Goal: Information Seeking & Learning: Learn about a topic

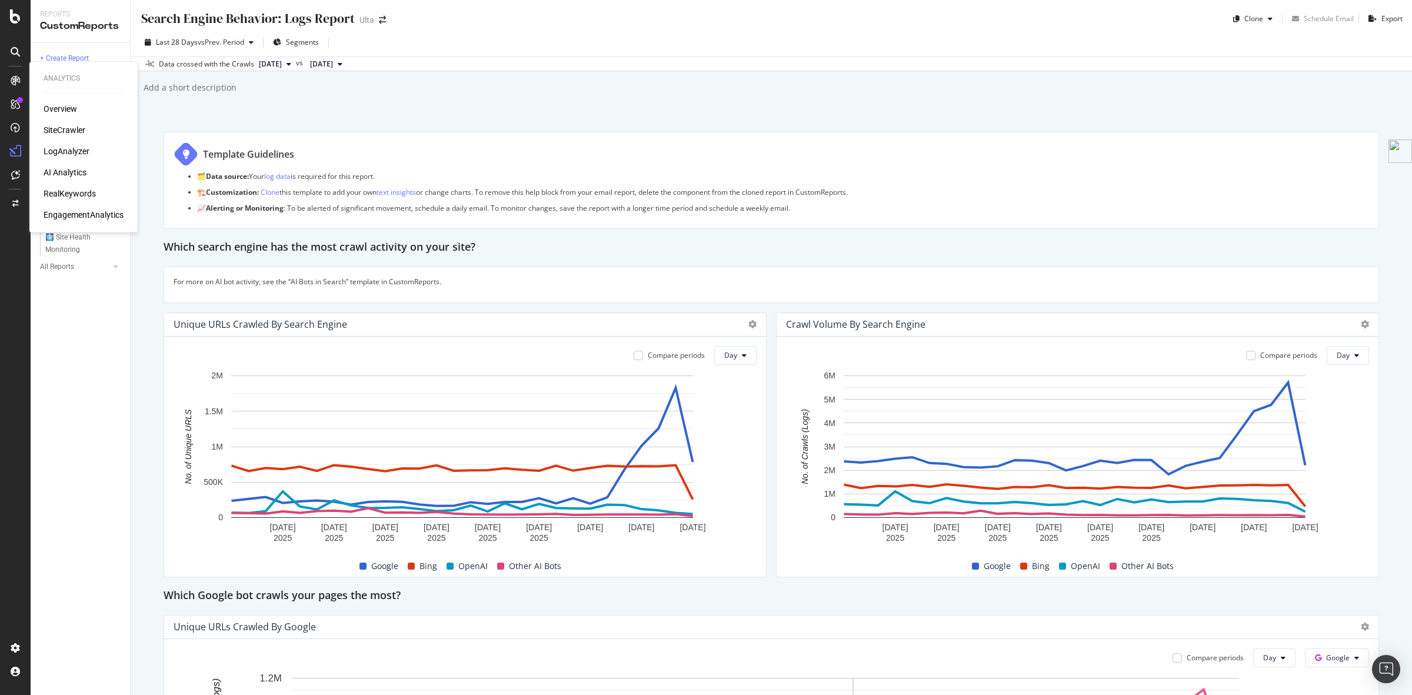
click at [72, 151] on div "LogAnalyzer" at bounding box center [67, 151] width 46 height 12
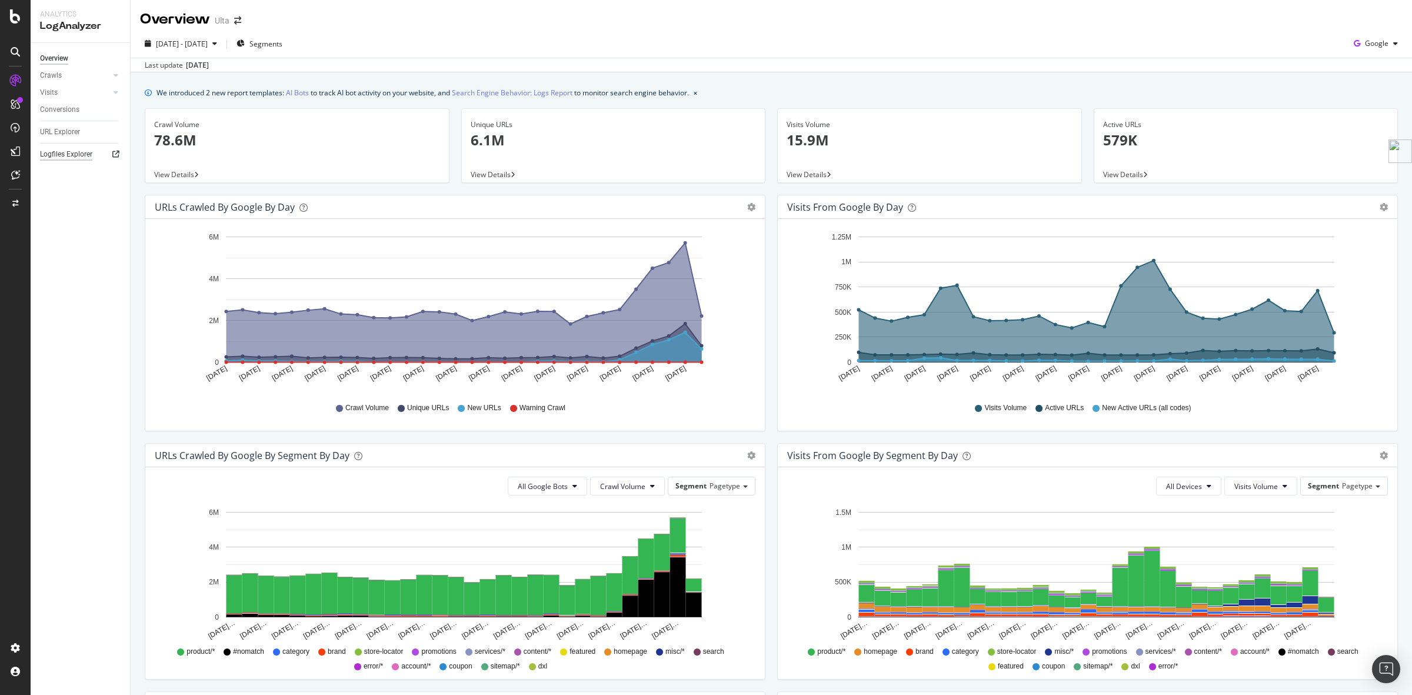
click at [72, 151] on div "Logfiles Explorer" at bounding box center [66, 154] width 52 height 12
drag, startPoint x: 892, startPoint y: 187, endPoint x: 828, endPoint y: 156, distance: 71.8
click at [828, 156] on div "This chart from your web server log data shows the daily number of user visits …" at bounding box center [904, 171] width 156 height 41
copy div "This chart from your web server log data shows the daily number of user visits …"
click at [910, 210] on div "Visits from Google by day" at bounding box center [1074, 207] width 575 height 12
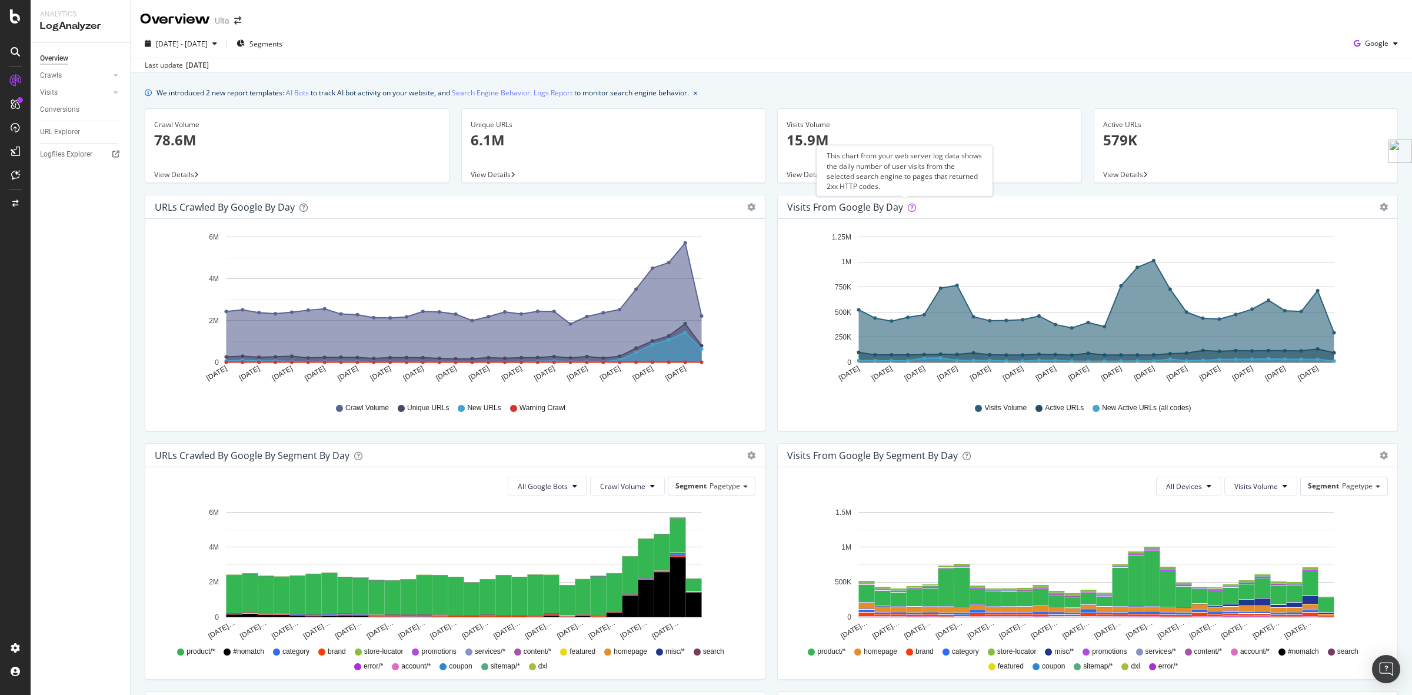
click at [908, 210] on icon at bounding box center [912, 207] width 8 height 8
drag, startPoint x: 884, startPoint y: 189, endPoint x: 826, endPoint y: 155, distance: 67.0
click at [826, 155] on div "This chart from your web server log data shows the daily number of user visits …" at bounding box center [904, 171] width 156 height 41
copy div "This chart from your web server log data shows the daily number of user visits …"
click at [1363, 49] on div "Google" at bounding box center [1376, 44] width 54 height 18
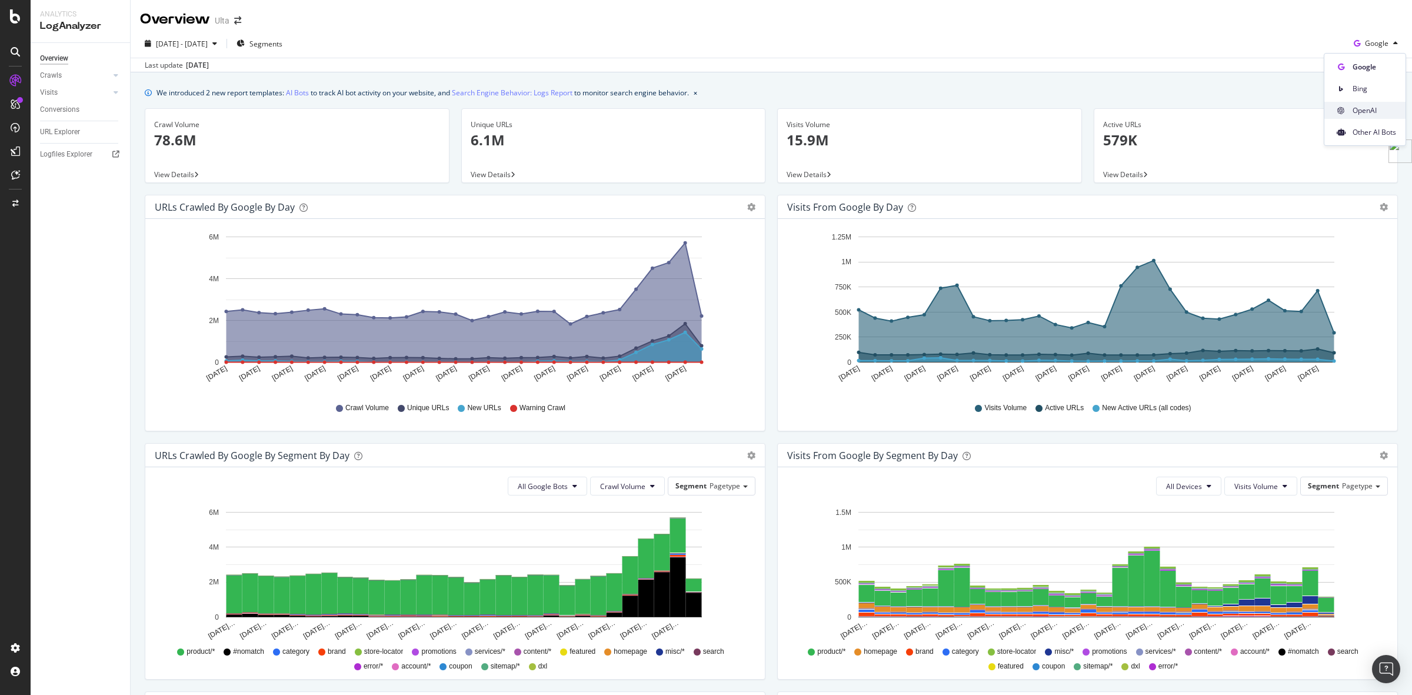
click at [1377, 118] on div "OpenAI" at bounding box center [1364, 110] width 81 height 17
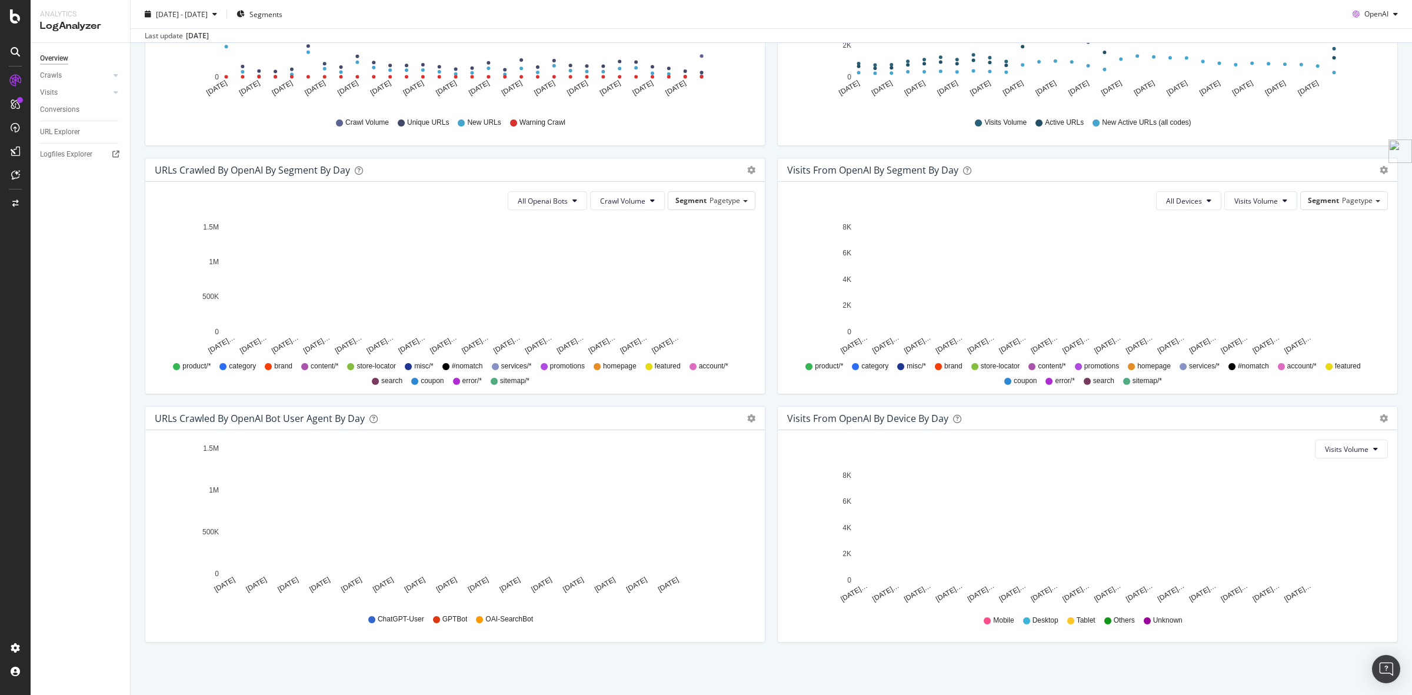
scroll to position [286, 0]
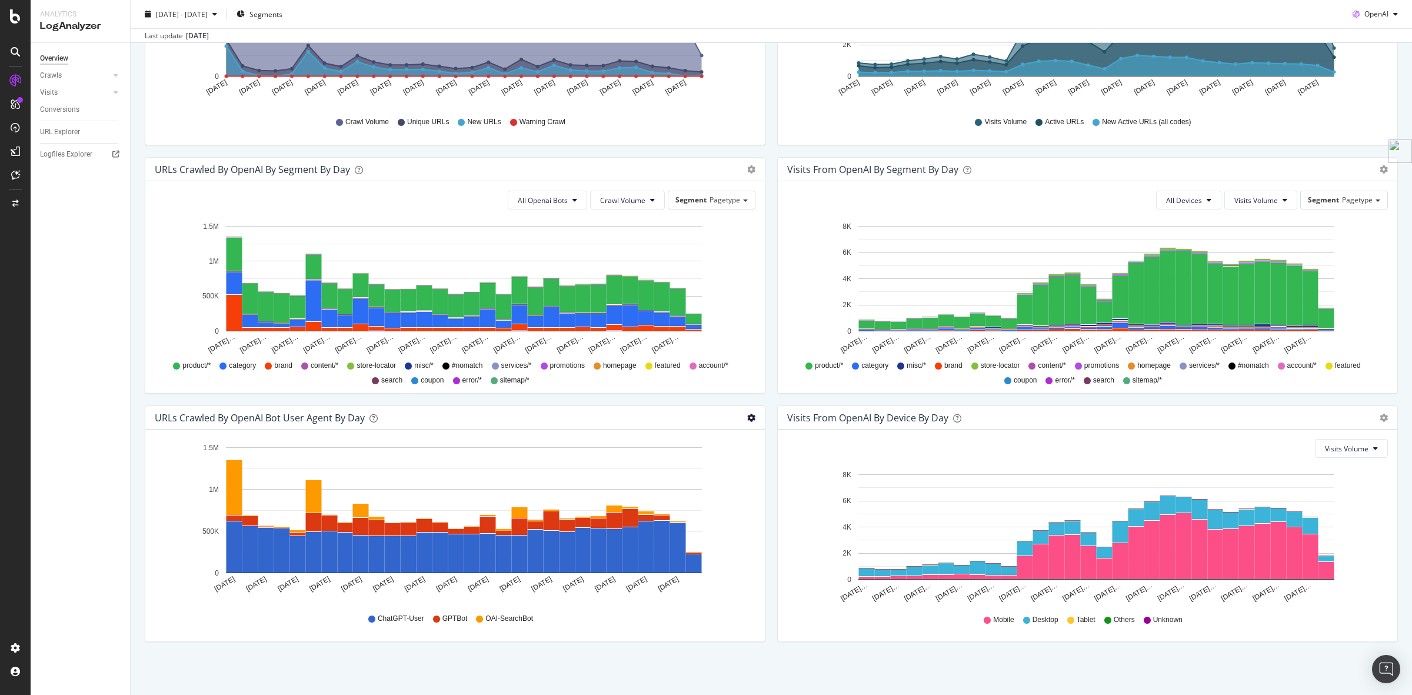
click at [749, 415] on icon "gear" at bounding box center [751, 417] width 8 height 8
click at [681, 489] on span "Table" at bounding box center [706, 484] width 116 height 16
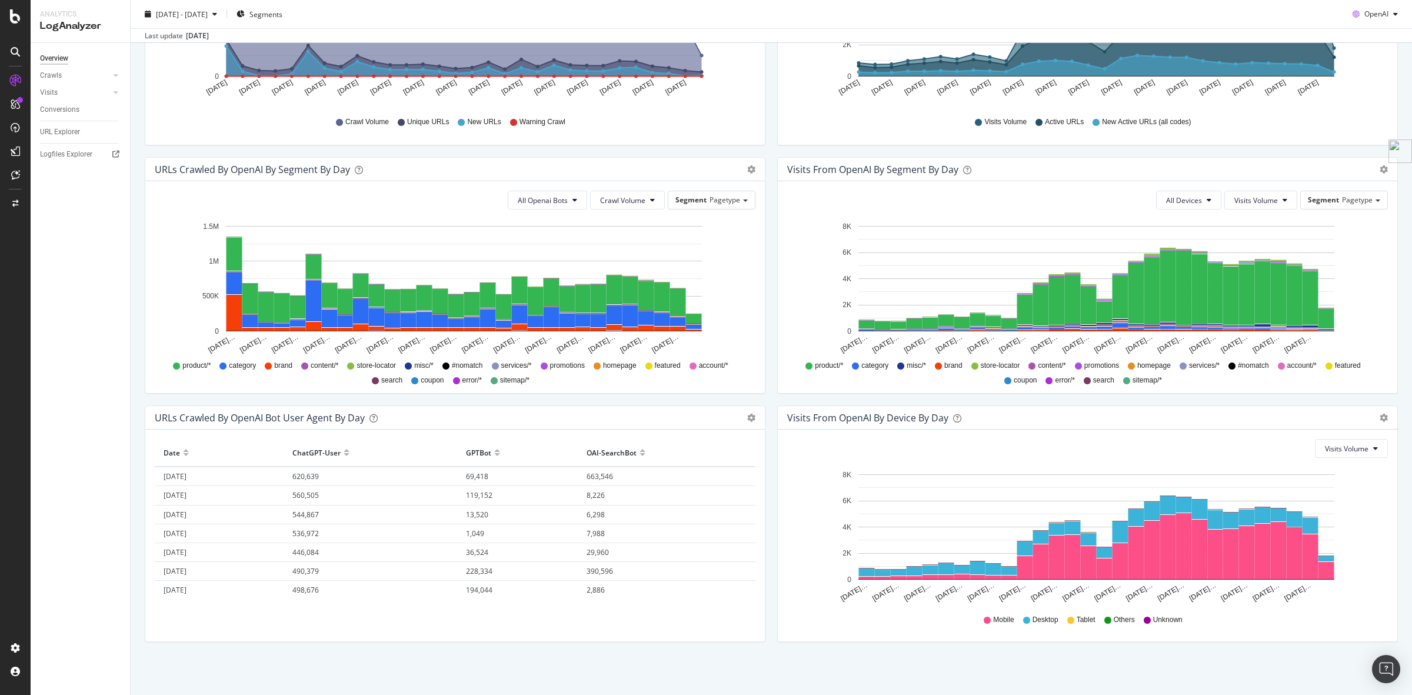
scroll to position [0, 0]
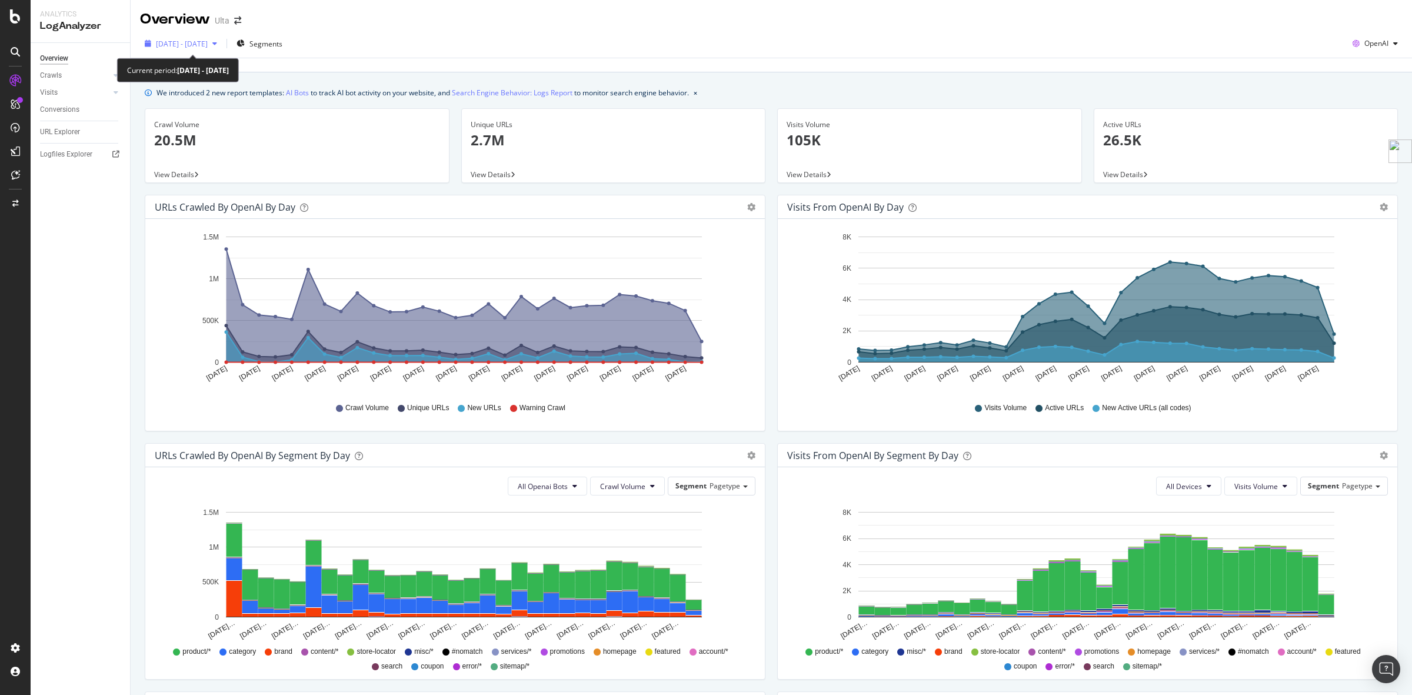
click at [186, 40] on span "2025 Sep. 8th - Oct. 7th" at bounding box center [182, 44] width 52 height 10
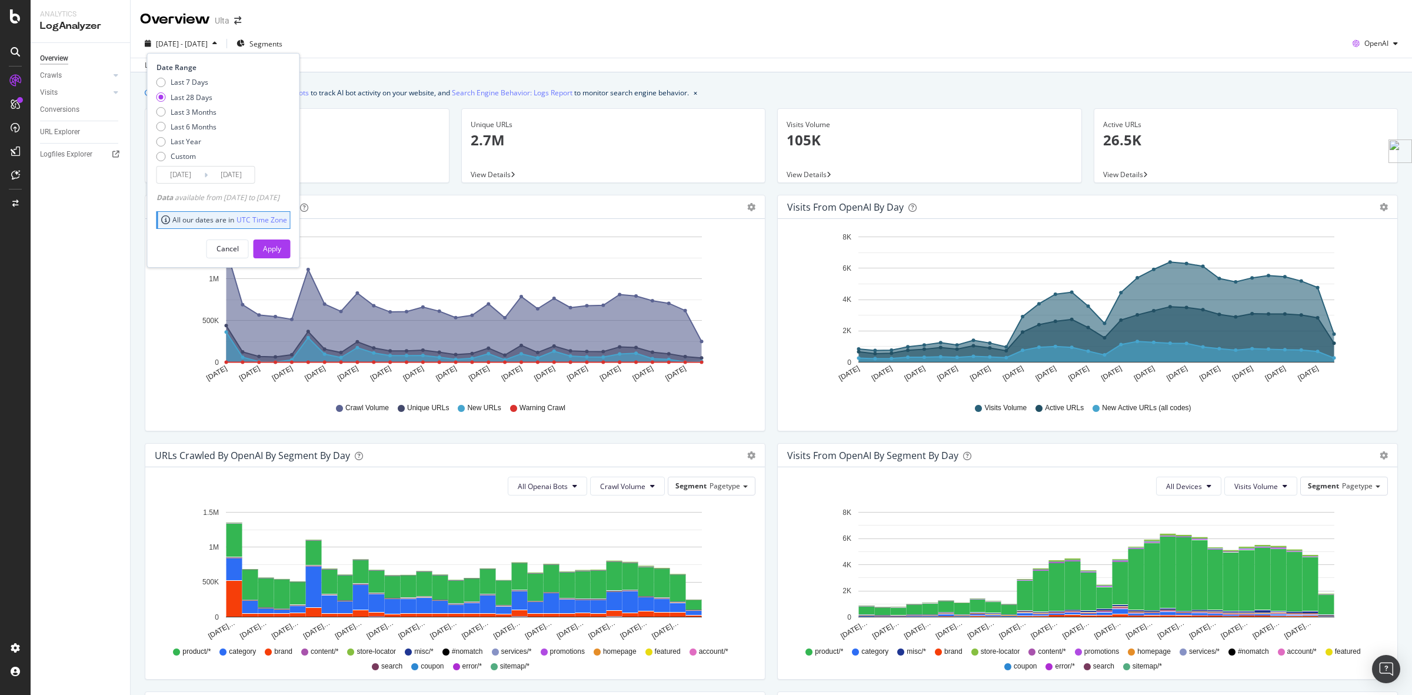
click at [204, 171] on icon at bounding box center [206, 174] width 4 height 11
click at [178, 154] on div "Custom" at bounding box center [183, 156] width 25 height 10
click at [200, 169] on input "2025/09/10" at bounding box center [180, 174] width 47 height 16
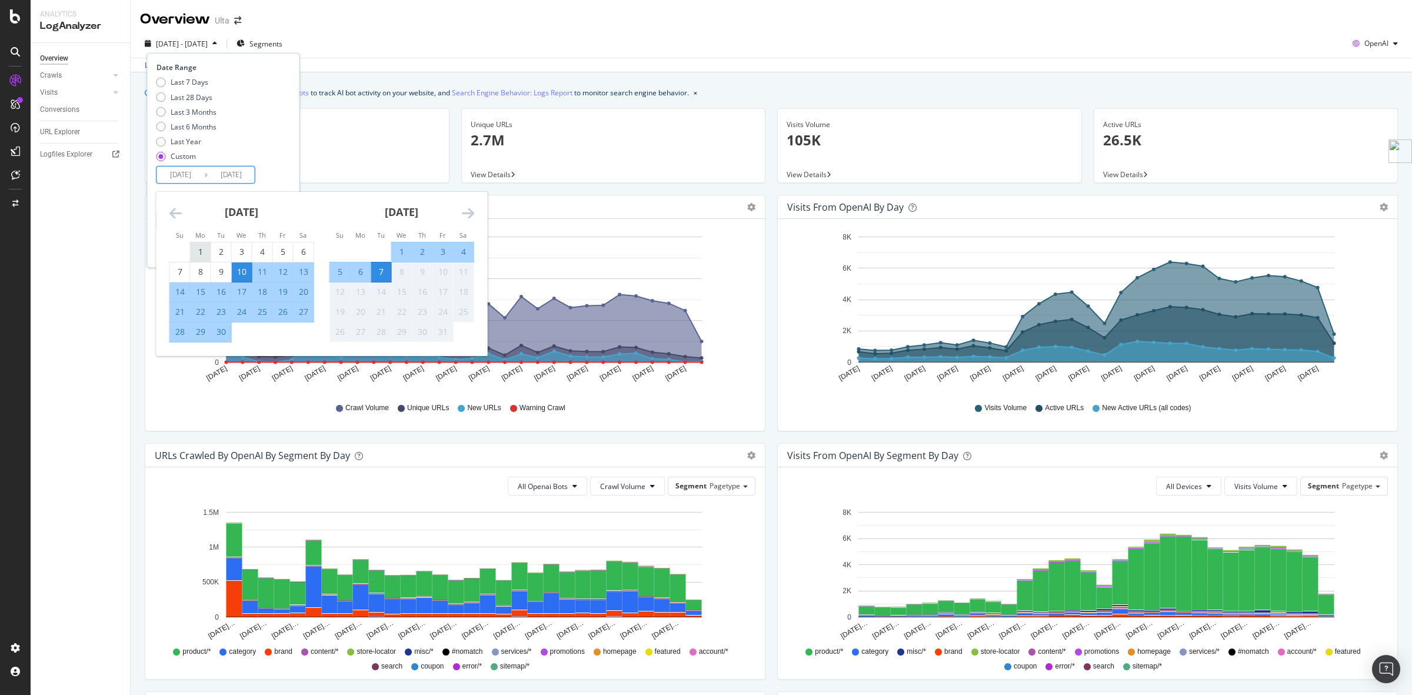
click at [195, 253] on div "1" at bounding box center [201, 252] width 20 height 12
type input "2025/09/01"
click at [229, 333] on div "30" at bounding box center [221, 332] width 20 height 12
type input "2025/09/30"
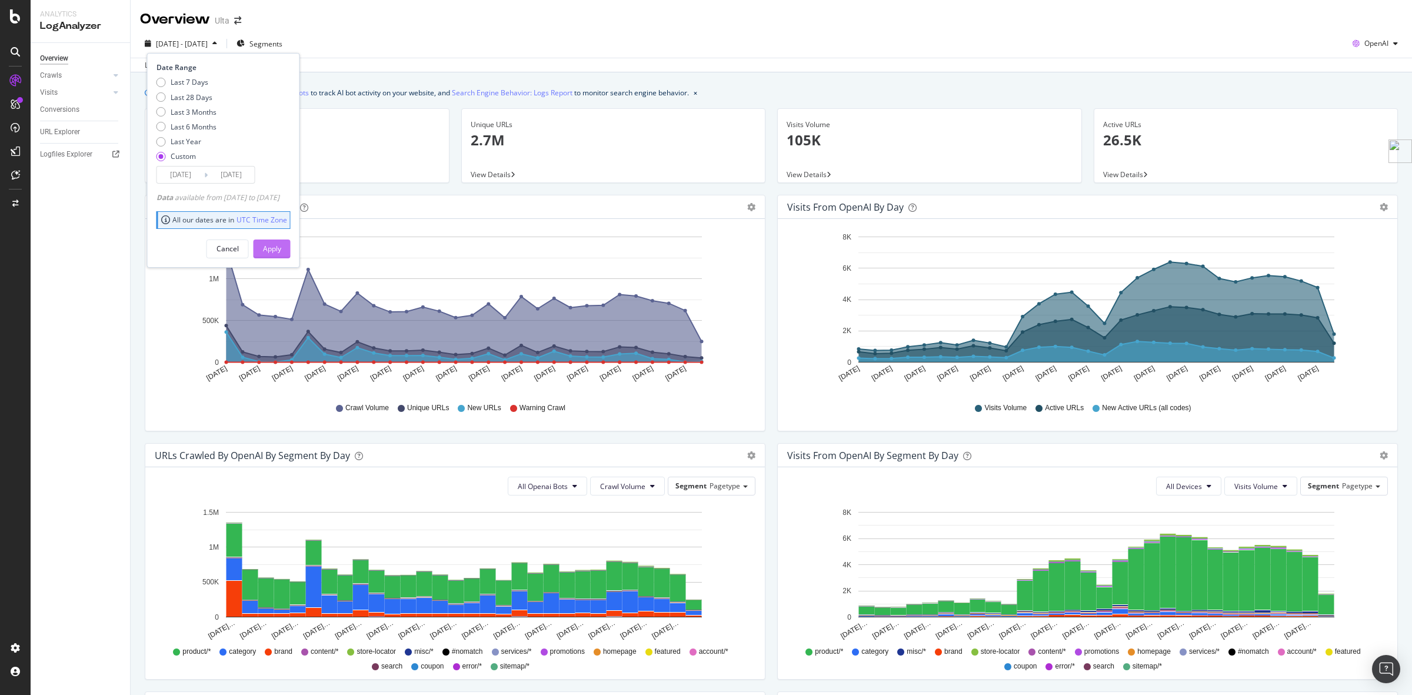
click at [281, 252] on div "Apply" at bounding box center [272, 248] width 18 height 10
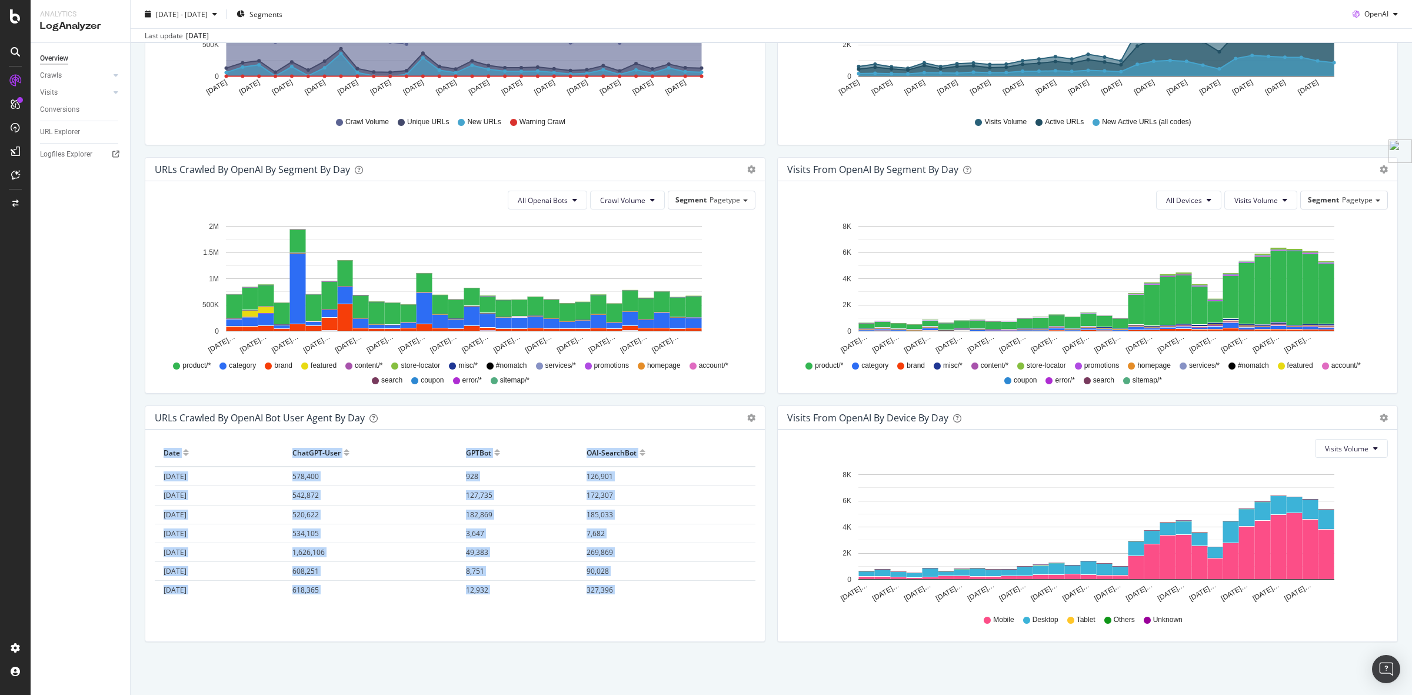
drag, startPoint x: 680, startPoint y: 592, endPoint x: 158, endPoint y: 457, distance: 539.9
copy table "Date ChatGPT-User GPTBot OAI-SearchBot 2025-09-01 578,400 928 126,901 2025-09-0…"
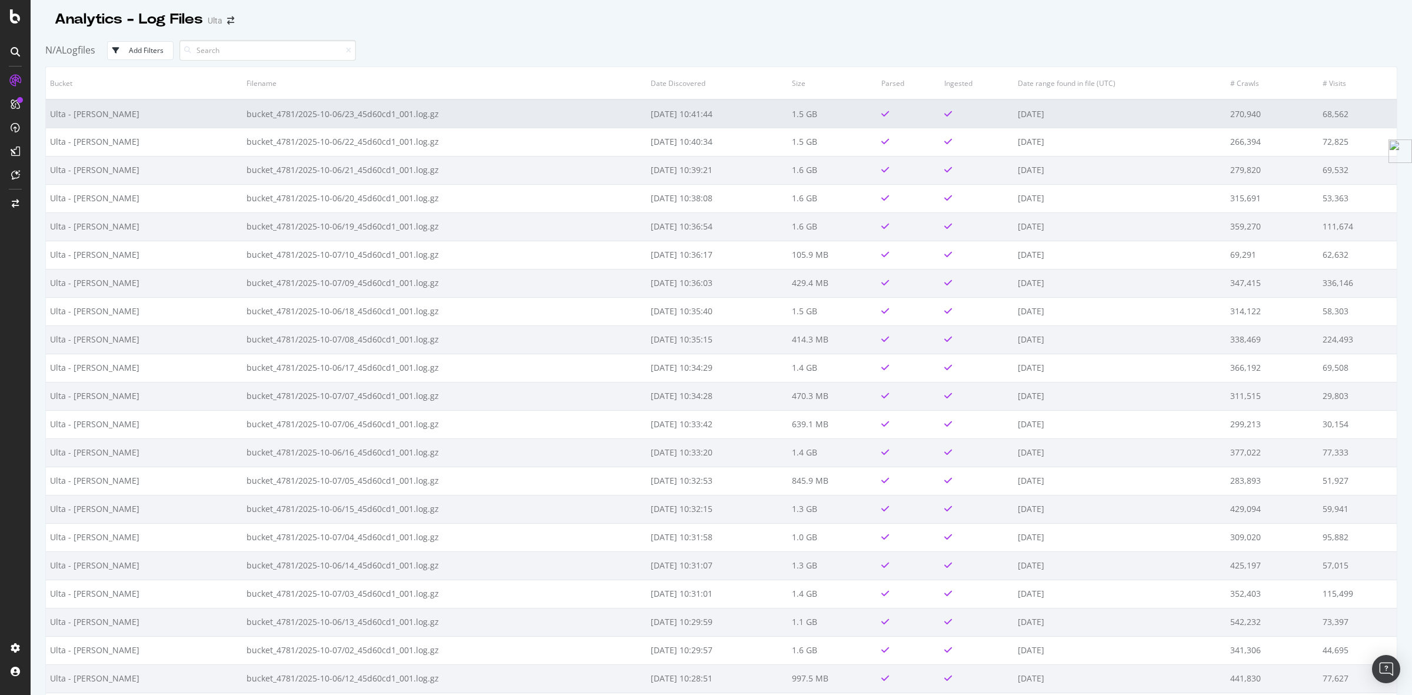
click at [325, 110] on td "bucket_4781/2025-10-06/23_45d60cd1_001.log.gz" at bounding box center [444, 113] width 405 height 28
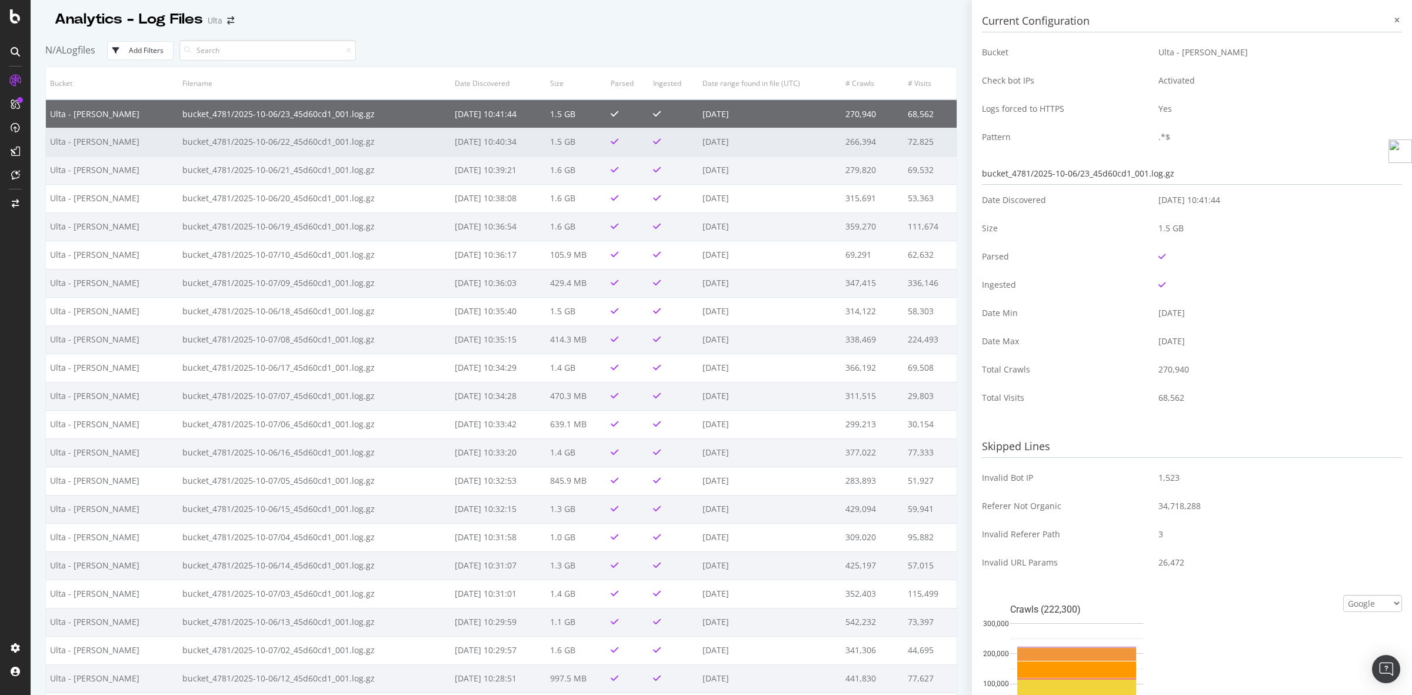
click at [240, 143] on td "bucket_4781/2025-10-06/22_45d60cd1_001.log.gz" at bounding box center [314, 142] width 272 height 28
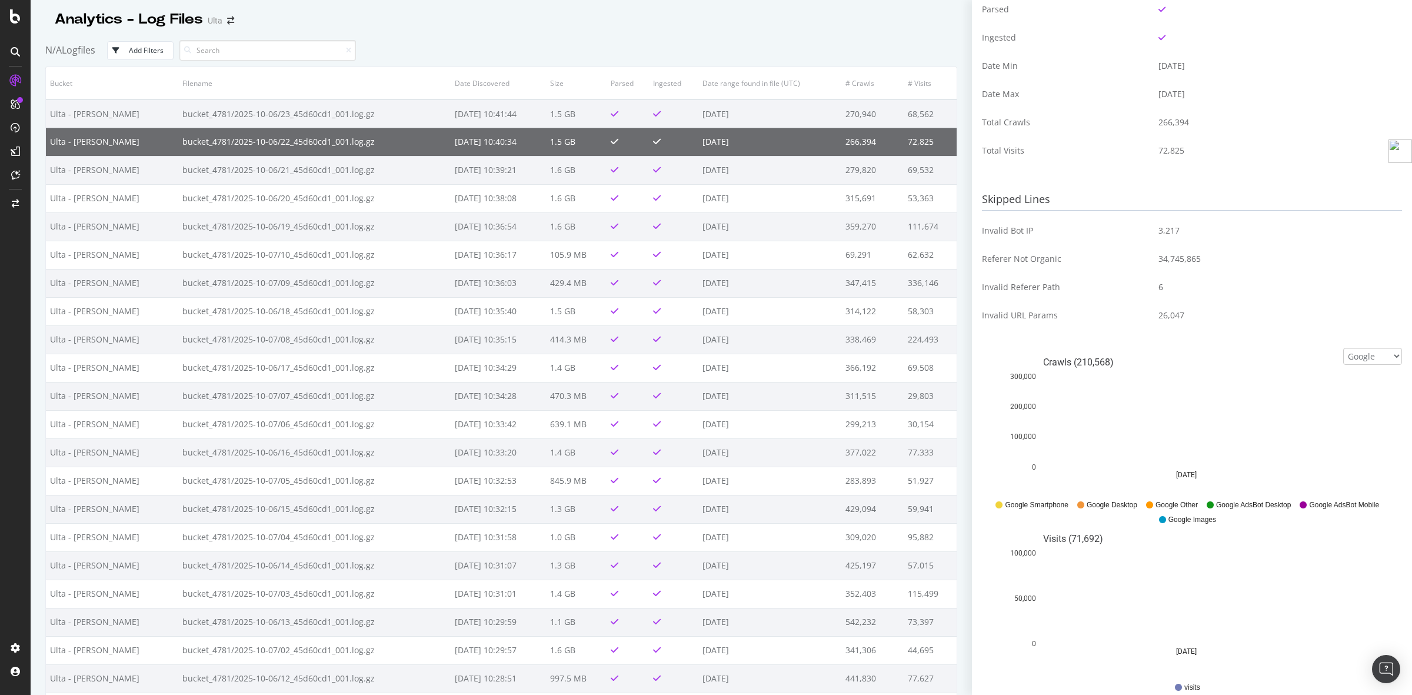
scroll to position [290, 0]
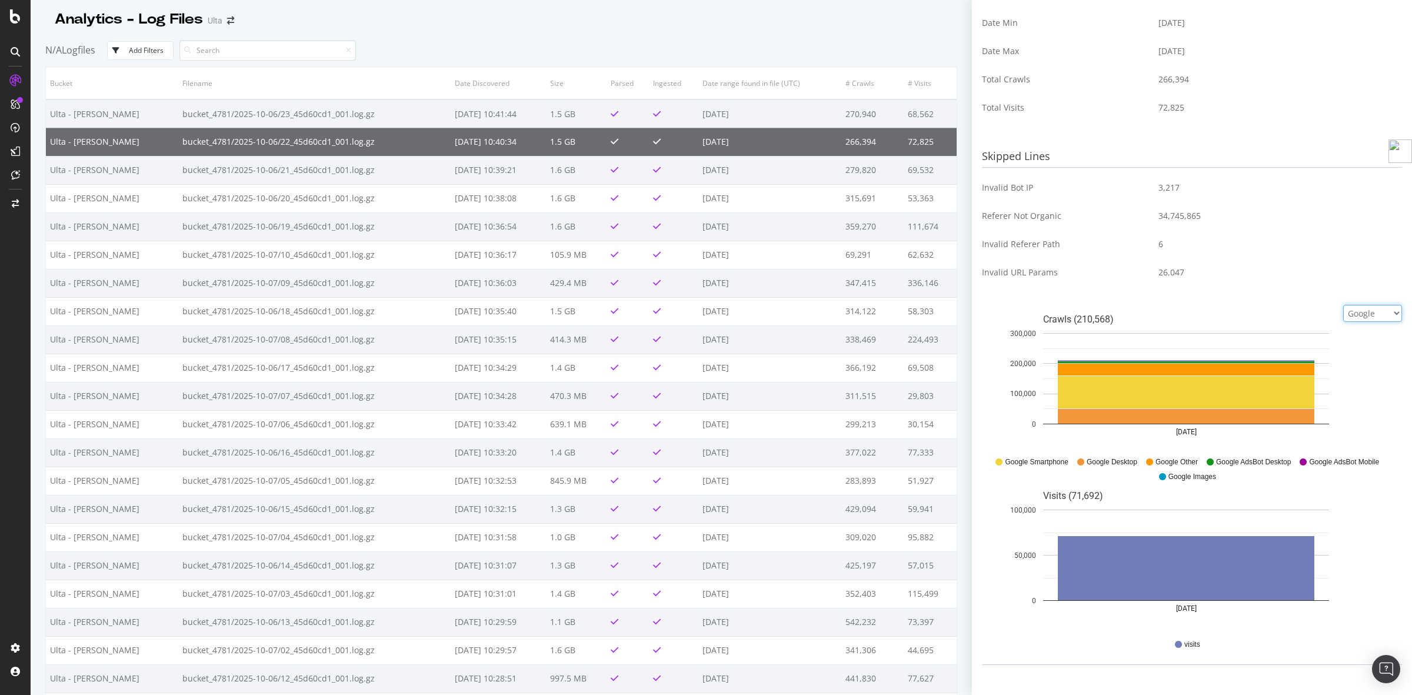
click at [1344, 312] on select "Google Bing OpenAI Other AI Bots" at bounding box center [1372, 313] width 59 height 17
click at [1268, 288] on div "Skipped Lines Invalid Bot IP 3,217 Referer Not Organic 34,745,865 Invalid Refer…" at bounding box center [1192, 222] width 420 height 153
